Goal: Navigation & Orientation: Find specific page/section

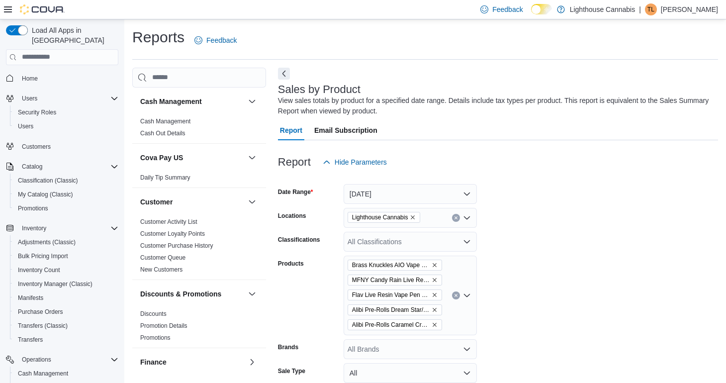
scroll to position [33, 0]
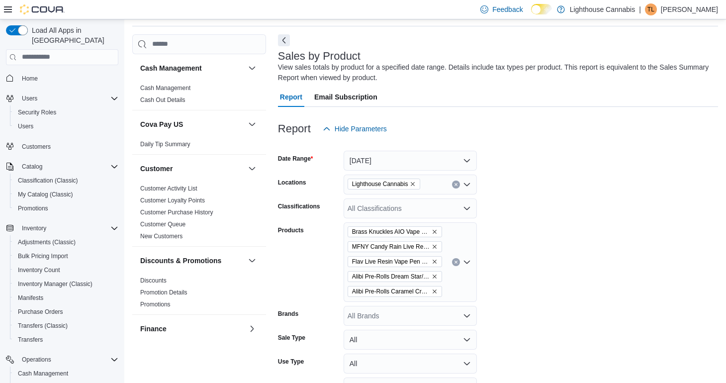
click at [47, 72] on span "Home" at bounding box center [68, 78] width 100 height 12
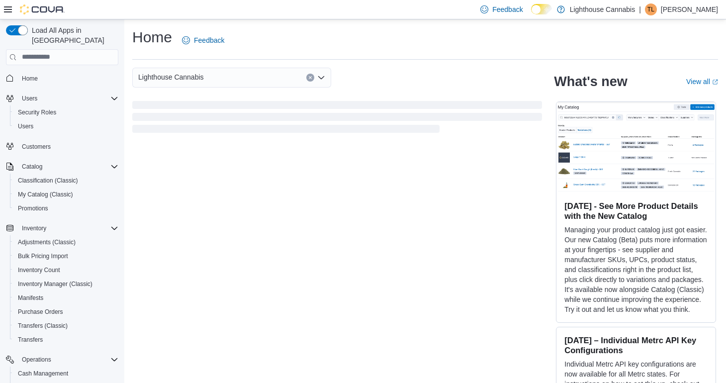
scroll to position [11, 0]
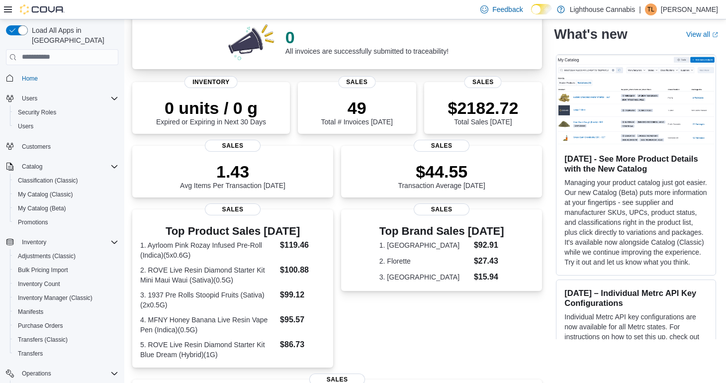
scroll to position [300, 0]
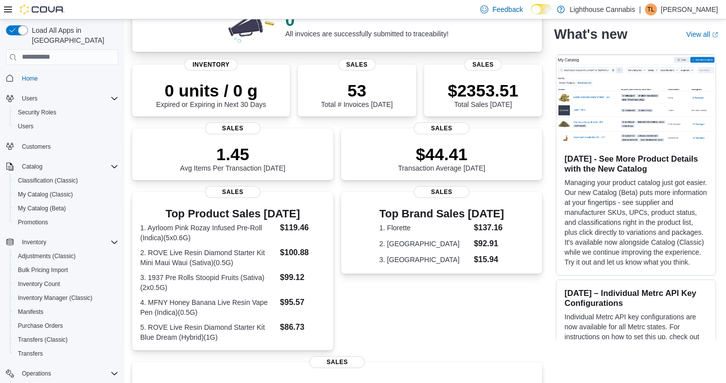
scroll to position [300, 0]
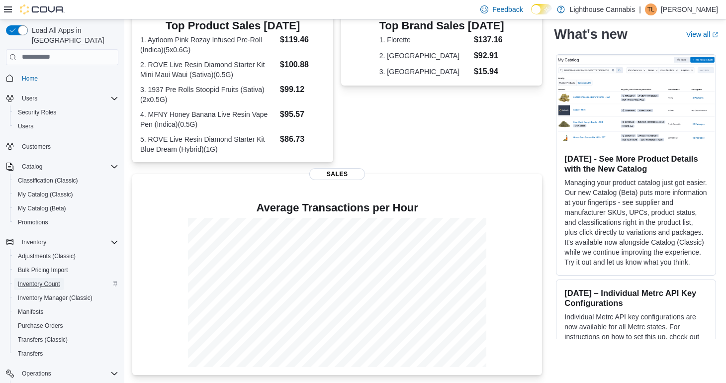
click at [58, 280] on span "Inventory Count" at bounding box center [39, 284] width 42 height 8
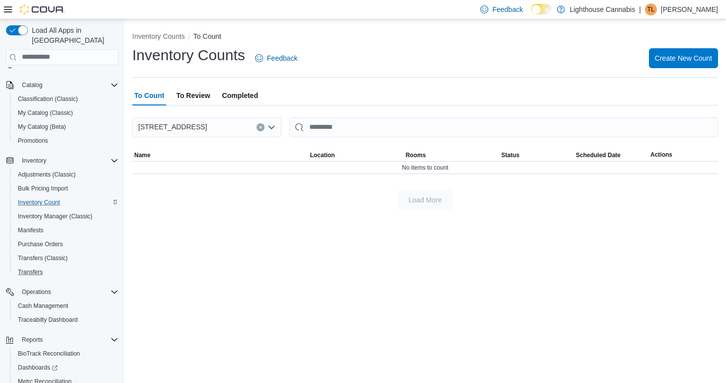
scroll to position [122, 0]
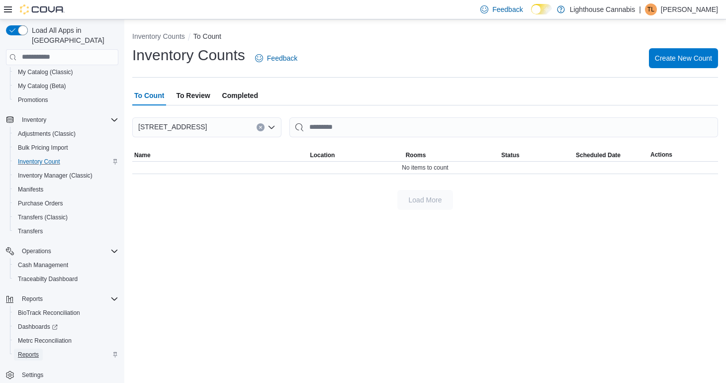
click at [31, 351] on span "Reports" at bounding box center [28, 355] width 21 height 8
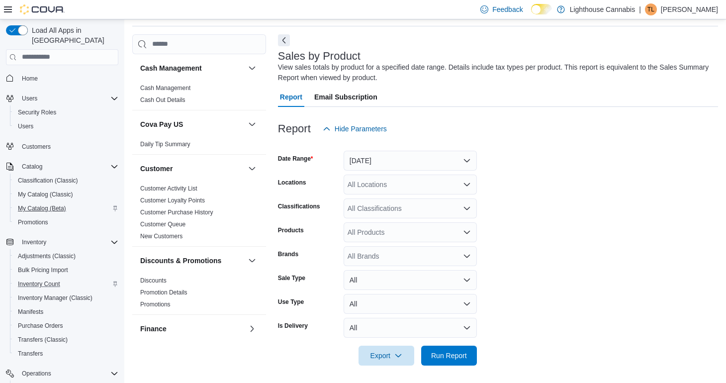
scroll to position [122, 0]
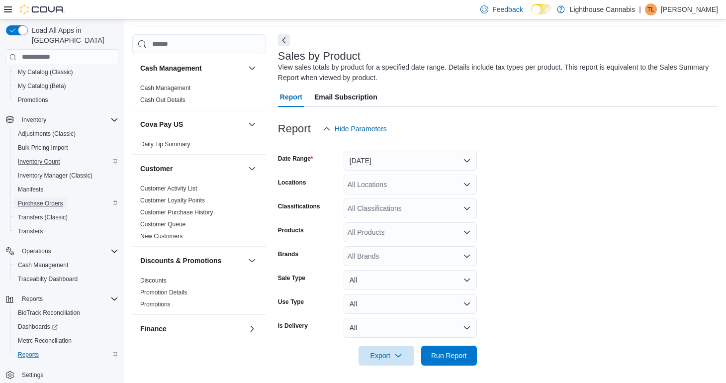
click at [63, 198] on span "Purchase Orders" at bounding box center [40, 203] width 45 height 12
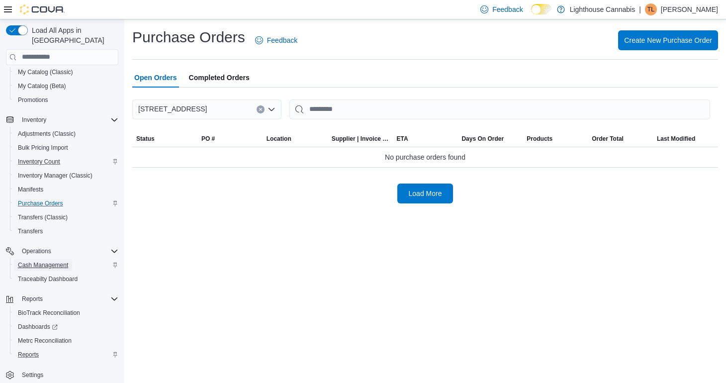
click at [72, 259] on link "Cash Management" at bounding box center [43, 265] width 58 height 12
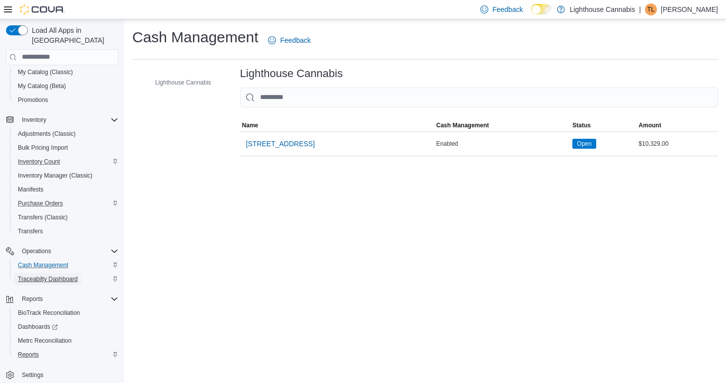
click at [65, 275] on span "Traceabilty Dashboard" at bounding box center [48, 279] width 60 height 8
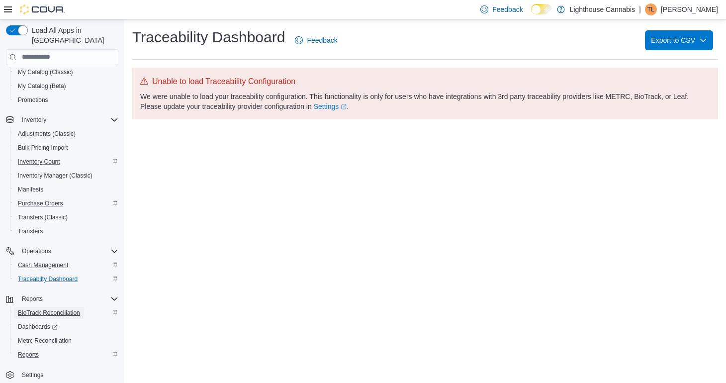
click at [58, 309] on span "BioTrack Reconciliation" at bounding box center [49, 313] width 62 height 8
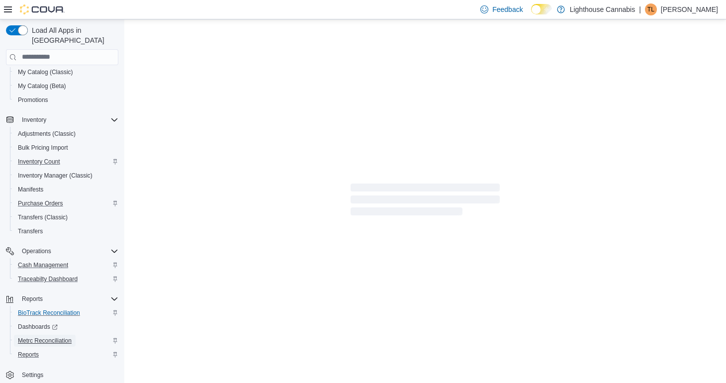
click at [62, 337] on span "Metrc Reconciliation" at bounding box center [45, 341] width 54 height 8
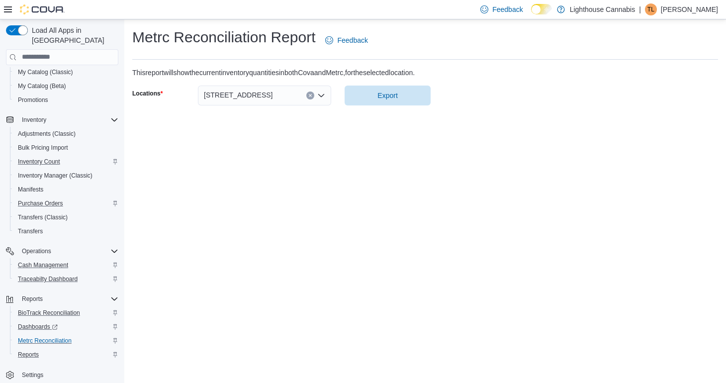
click at [82, 321] on div "Dashboards" at bounding box center [66, 327] width 104 height 12
click at [39, 351] on span "Reports" at bounding box center [28, 355] width 21 height 8
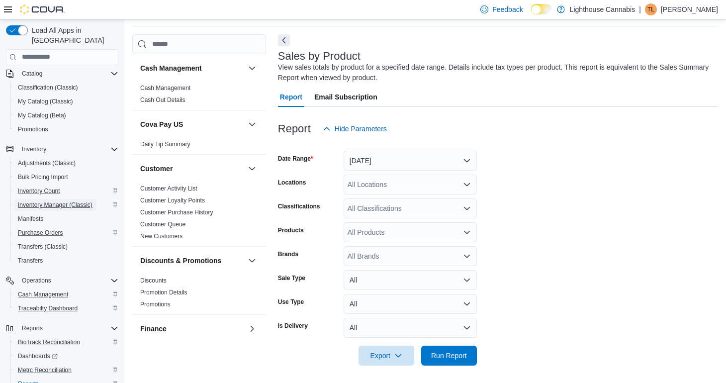
click at [80, 201] on span "Inventory Manager (Classic)" at bounding box center [55, 205] width 75 height 8
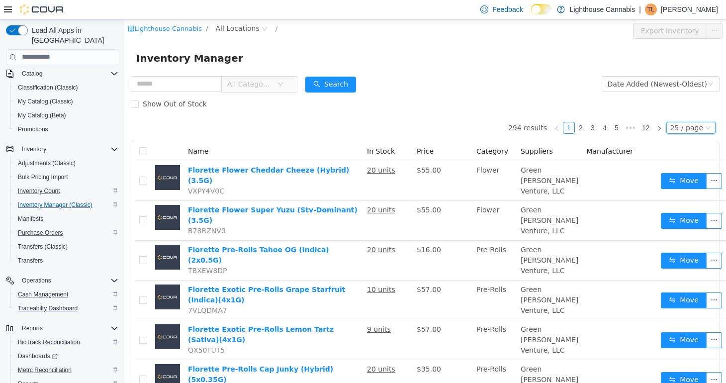
click at [695, 130] on div "25 / page" at bounding box center [686, 127] width 33 height 11
click at [695, 127] on div "25 / page" at bounding box center [686, 127] width 33 height 11
click at [577, 101] on div "Show Out of Stock" at bounding box center [425, 104] width 589 height 20
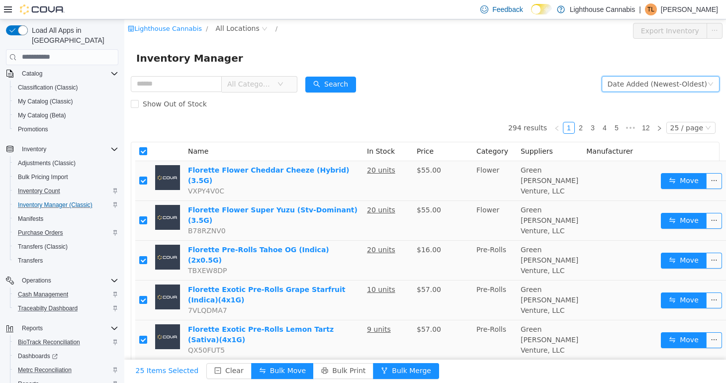
click at [673, 90] on div "Date Added (Newest-Oldest)" at bounding box center [657, 83] width 99 height 15
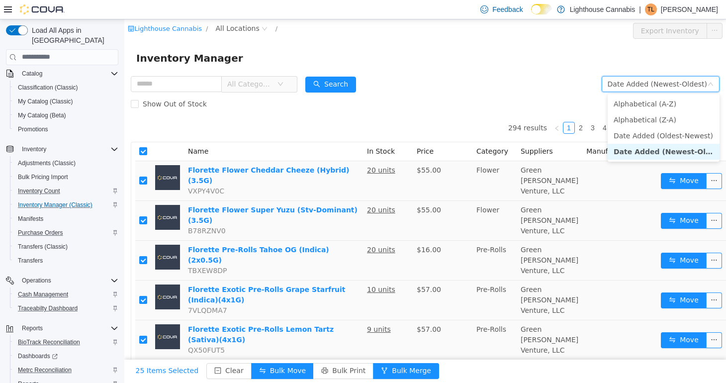
click at [673, 90] on div "Date Added (Newest-Oldest)" at bounding box center [657, 83] width 99 height 15
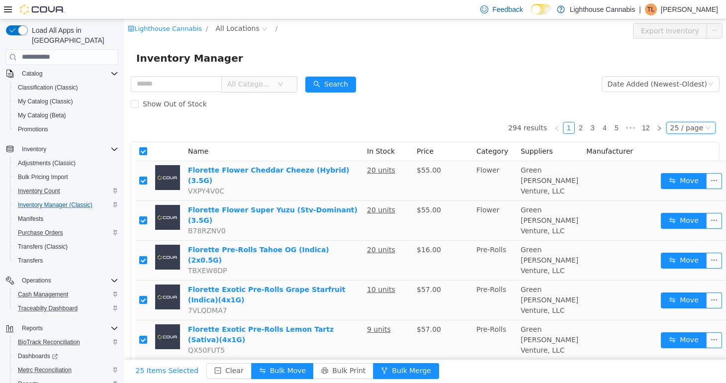
click at [689, 131] on div "25 / page" at bounding box center [686, 127] width 33 height 11
click at [689, 191] on li "50 / page" at bounding box center [693, 191] width 48 height 16
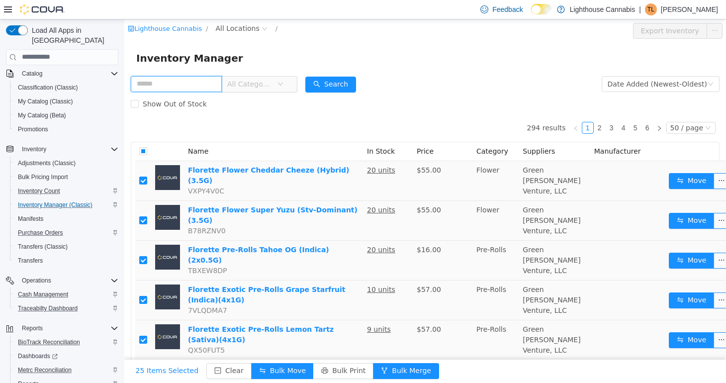
click at [217, 78] on input "text" at bounding box center [176, 84] width 91 height 16
click at [251, 27] on span "All Locations" at bounding box center [237, 27] width 44 height 11
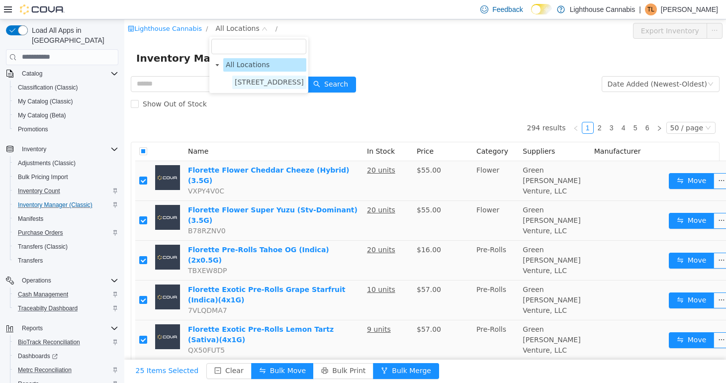
click at [249, 79] on span "[STREET_ADDRESS]" at bounding box center [269, 82] width 69 height 8
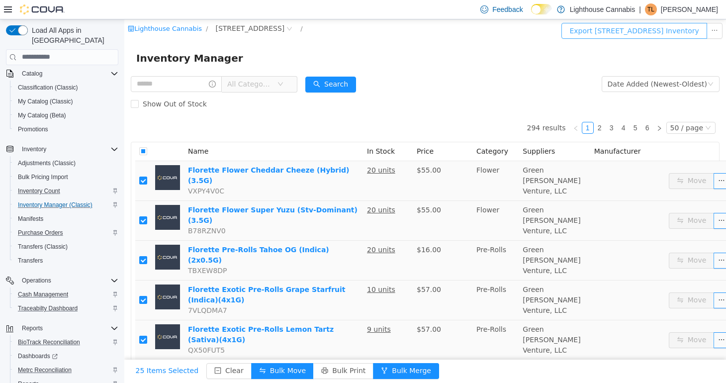
click at [642, 30] on button "Export [STREET_ADDRESS] Inventory" at bounding box center [634, 30] width 145 height 16
click at [45, 6] on img at bounding box center [42, 9] width 45 height 10
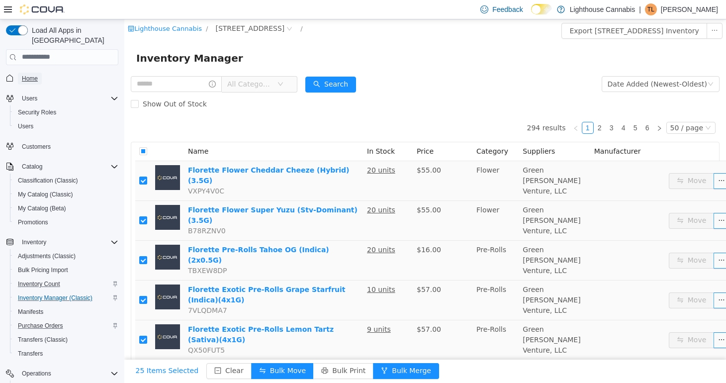
click at [32, 75] on span "Home" at bounding box center [30, 79] width 16 height 8
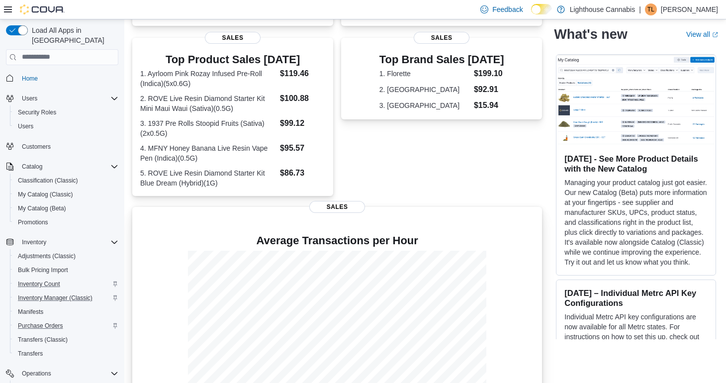
scroll to position [300, 0]
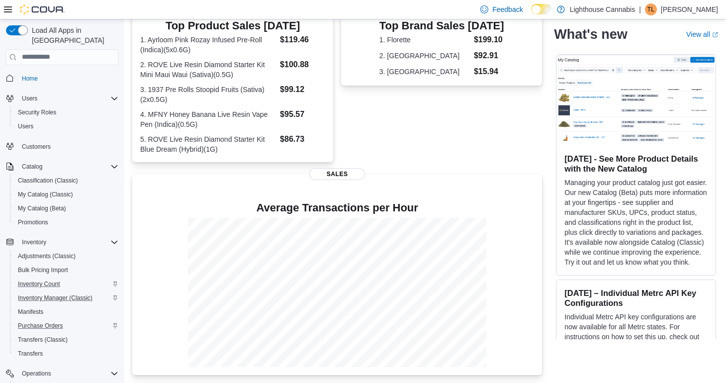
click at [459, 114] on div "Top Brand Sales [DATE] 1. Florette $199.10 2. [PERSON_NAME] $92.91 3. Nanticoke…" at bounding box center [441, 83] width 201 height 158
